Goal: Task Accomplishment & Management: Manage account settings

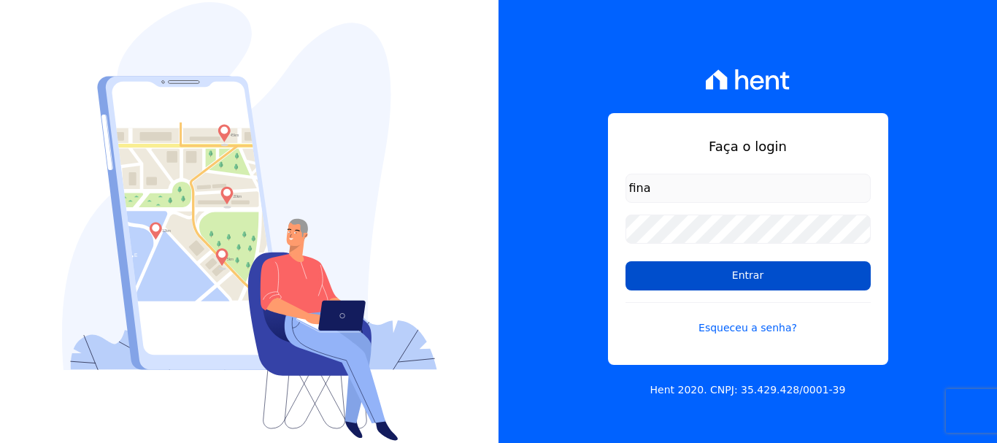
click at [764, 276] on input "Entrar" at bounding box center [748, 275] width 245 height 29
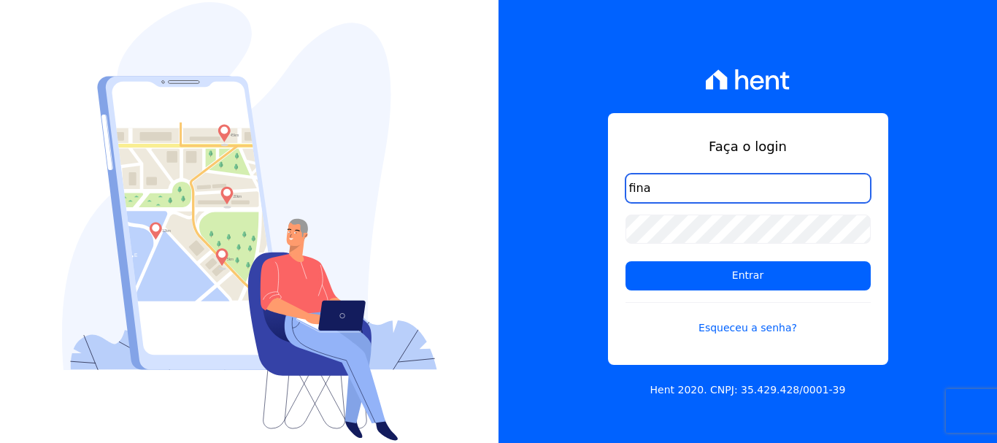
click at [737, 191] on input "fina" at bounding box center [748, 188] width 245 height 29
type input "financ.junco@gmail.com"
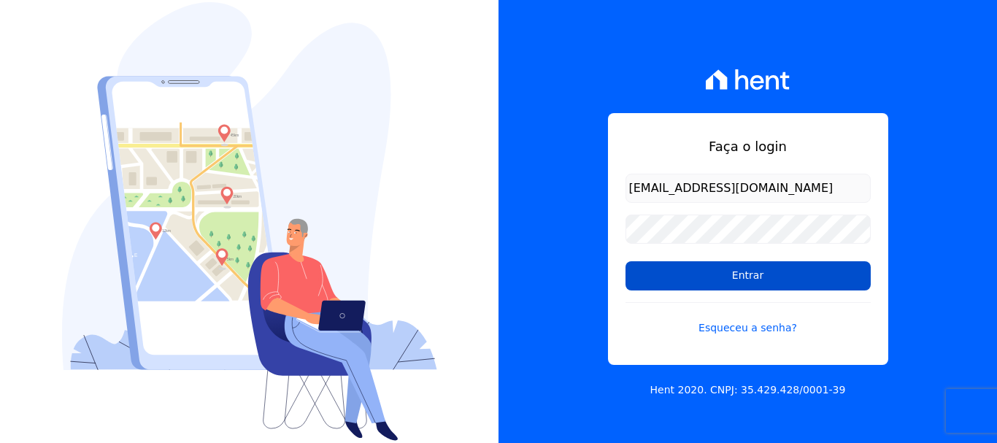
click at [754, 276] on input "Entrar" at bounding box center [748, 275] width 245 height 29
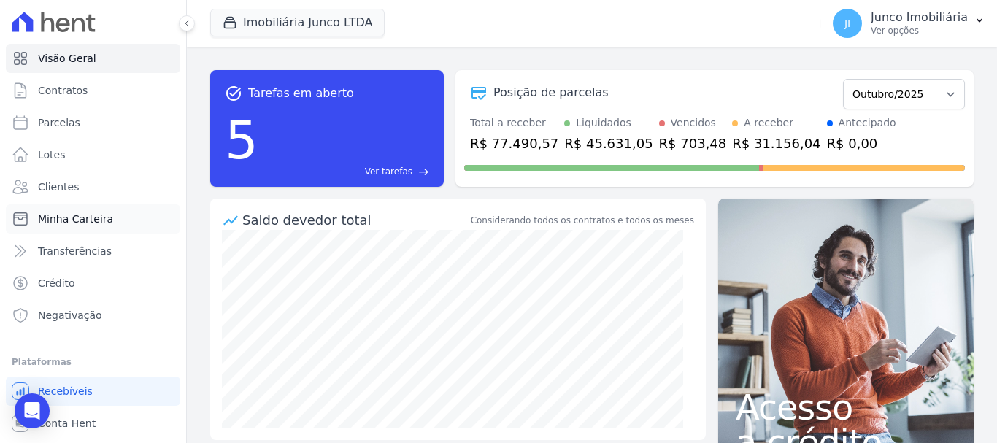
click at [74, 218] on span "Minha Carteira" at bounding box center [75, 219] width 75 height 15
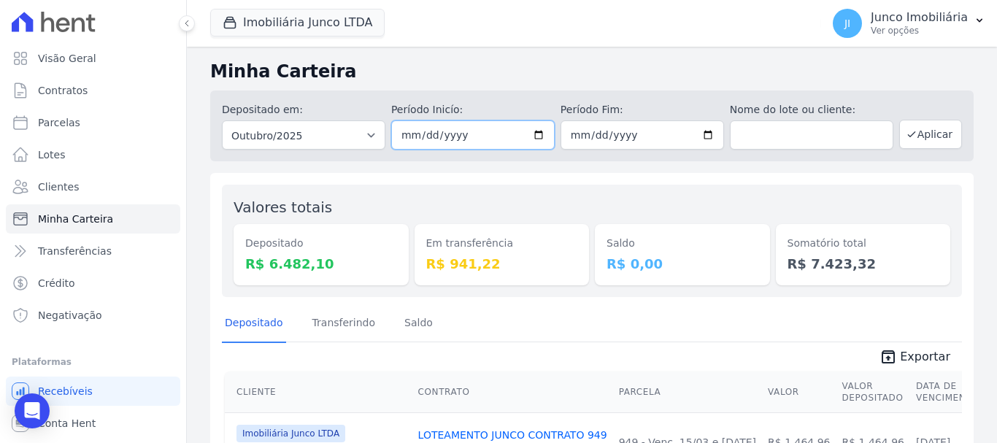
click at [533, 138] on input "[DATE]" at bounding box center [473, 134] width 164 height 29
type input "[DATE]"
click at [703, 137] on input "[DATE]" at bounding box center [643, 134] width 164 height 29
type input "[DATE]"
click at [919, 134] on button "Aplicar" at bounding box center [930, 134] width 63 height 29
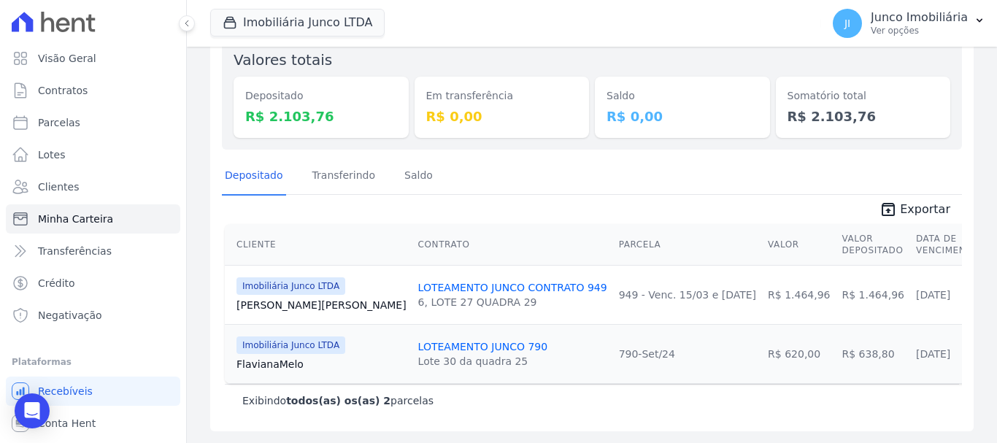
scroll to position [158, 0]
click at [930, 201] on span "Exportar" at bounding box center [925, 210] width 50 height 18
